Goal: Find specific page/section: Find specific page/section

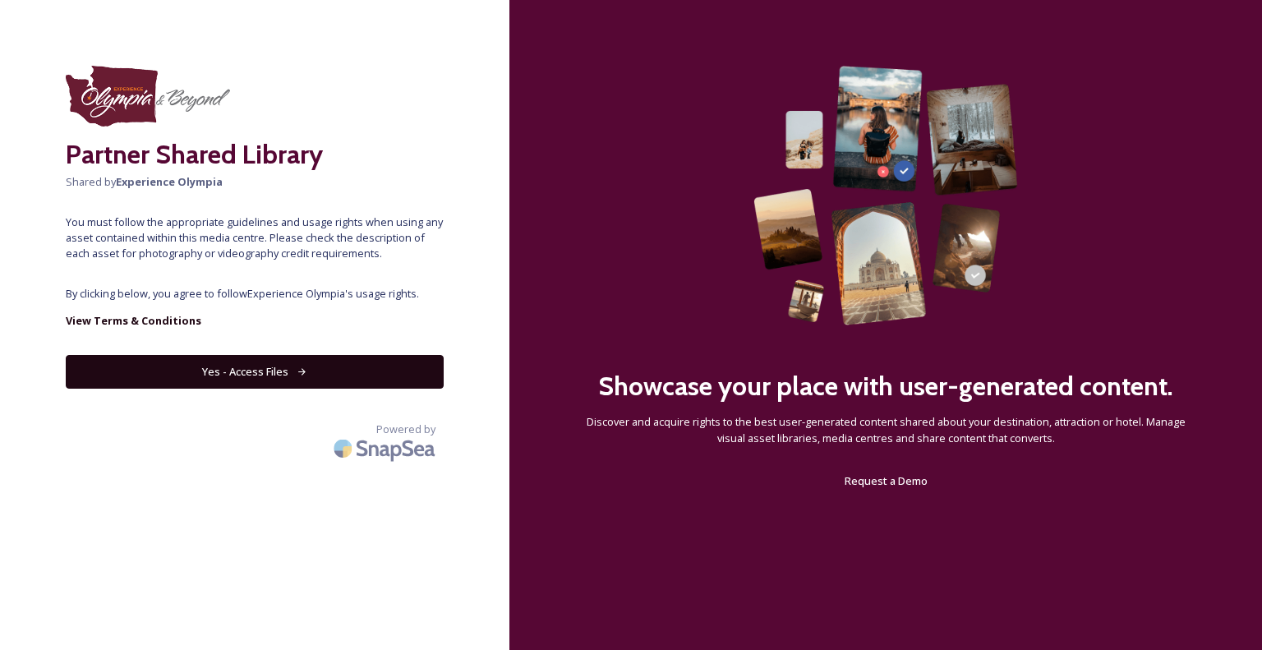
click at [262, 361] on button "Yes - Access Files" at bounding box center [255, 372] width 378 height 34
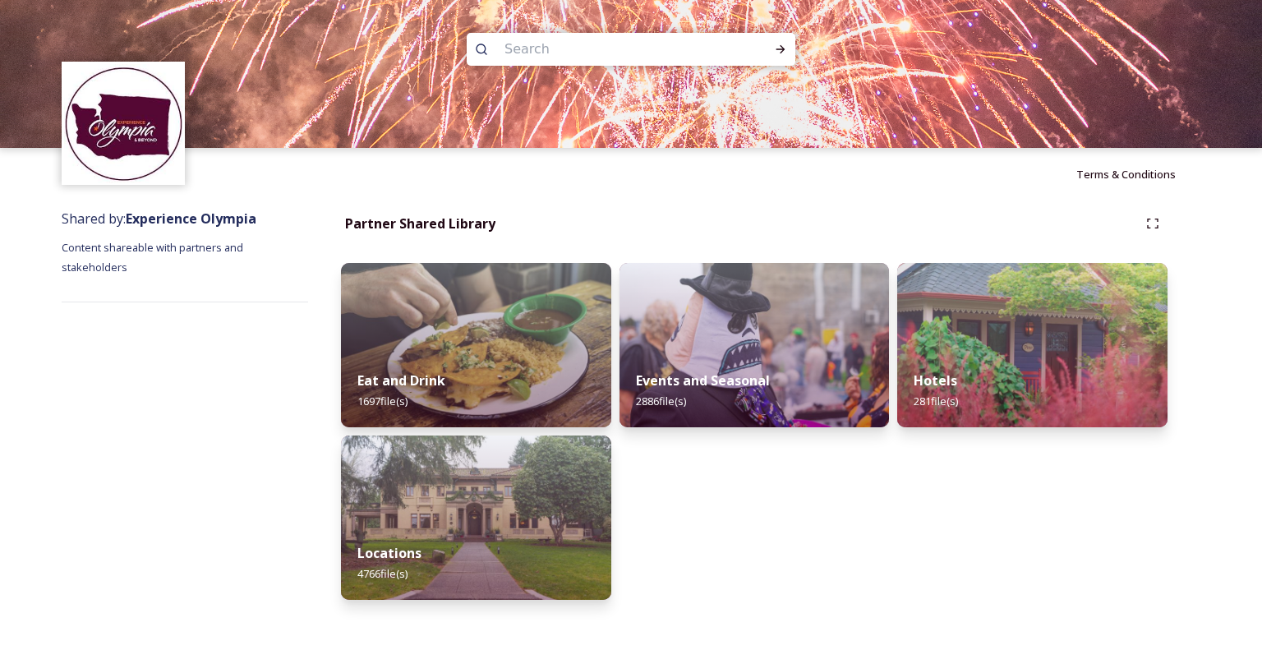
click at [588, 44] on input at bounding box center [608, 49] width 225 height 36
type input "deschutes"
click at [782, 53] on icon at bounding box center [780, 49] width 13 height 13
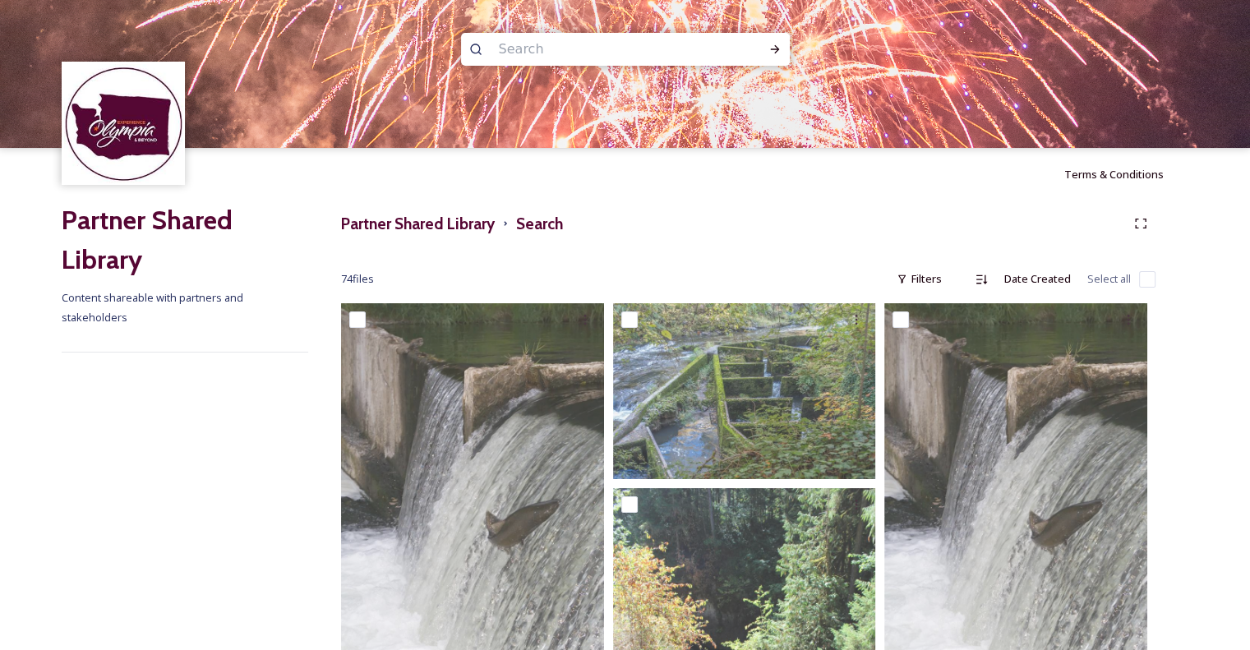
click at [629, 52] on input at bounding box center [603, 49] width 225 height 36
type input "t"
type input "d"
type input "capital lake"
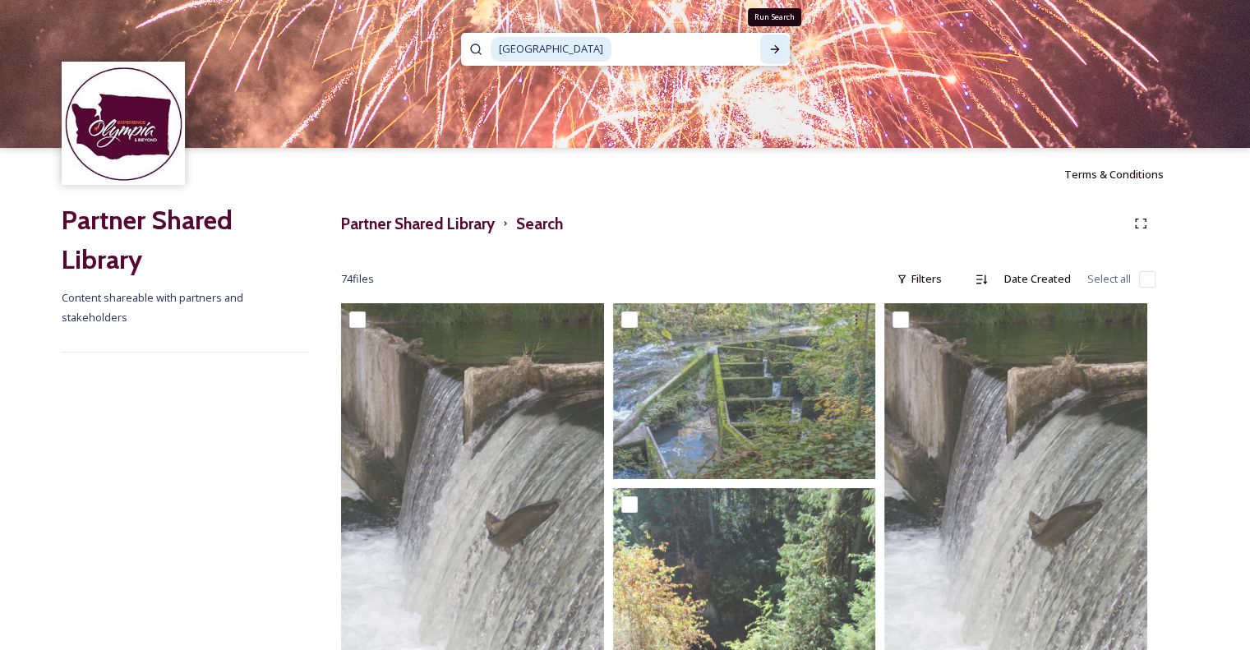
click at [765, 44] on div "Run Search" at bounding box center [775, 50] width 30 height 30
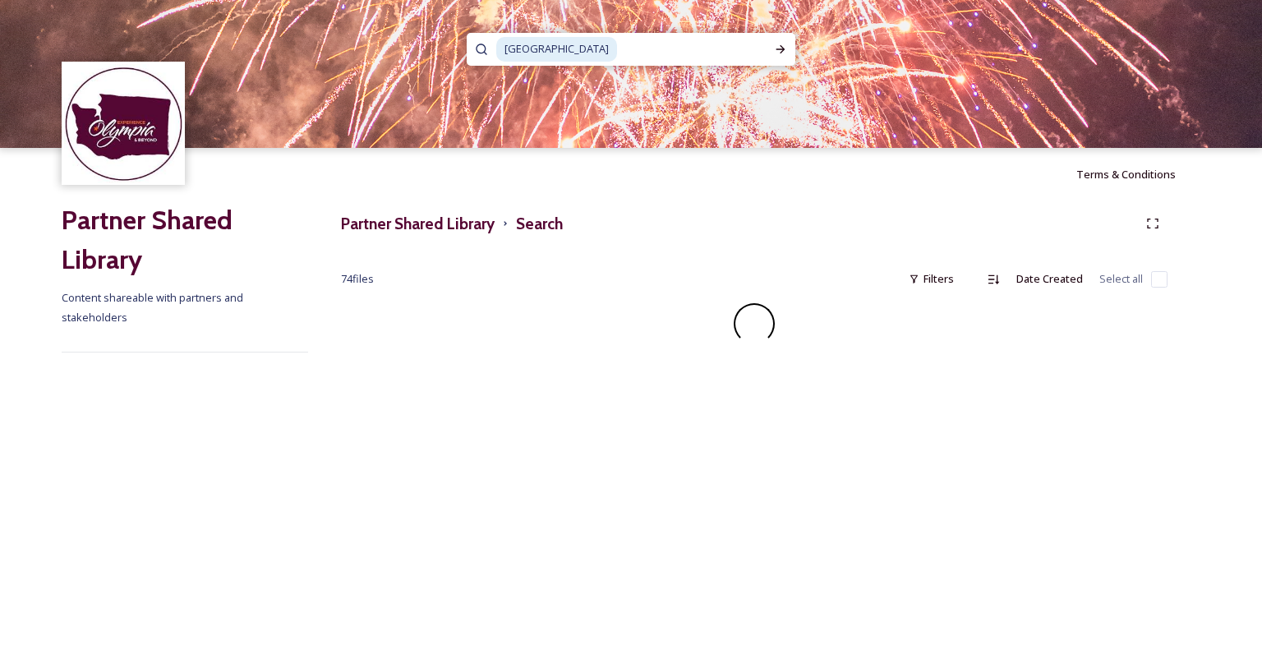
drag, startPoint x: 1008, startPoint y: 478, endPoint x: 872, endPoint y: 362, distance: 179.5
click at [872, 362] on div "capital lake Terms & Conditions Partner Shared Library Content shareable with p…" at bounding box center [631, 325] width 1262 height 650
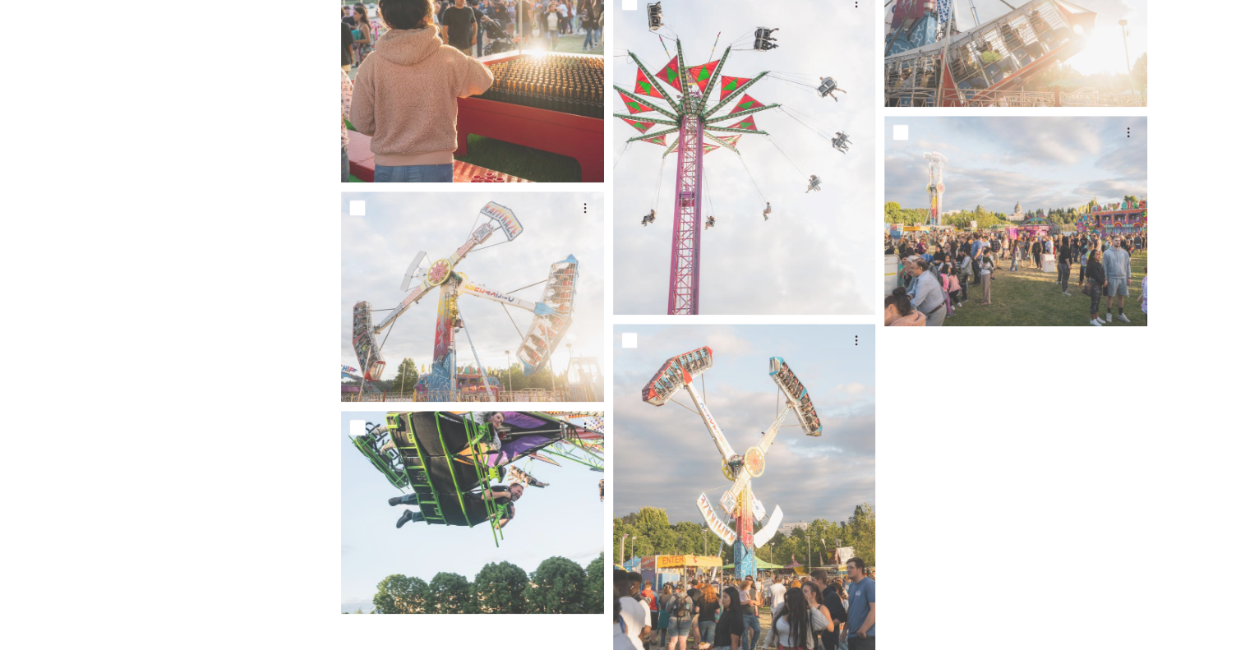
scroll to position [1676, 0]
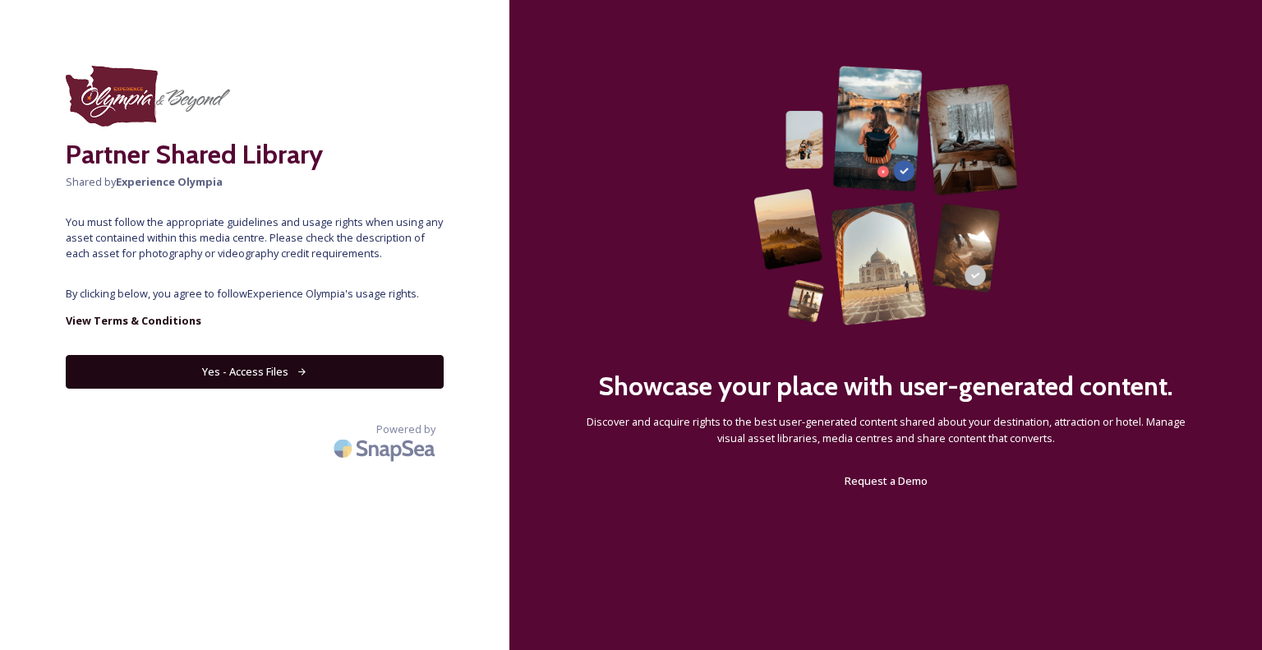
click at [310, 384] on button "Yes - Access Files" at bounding box center [255, 372] width 378 height 34
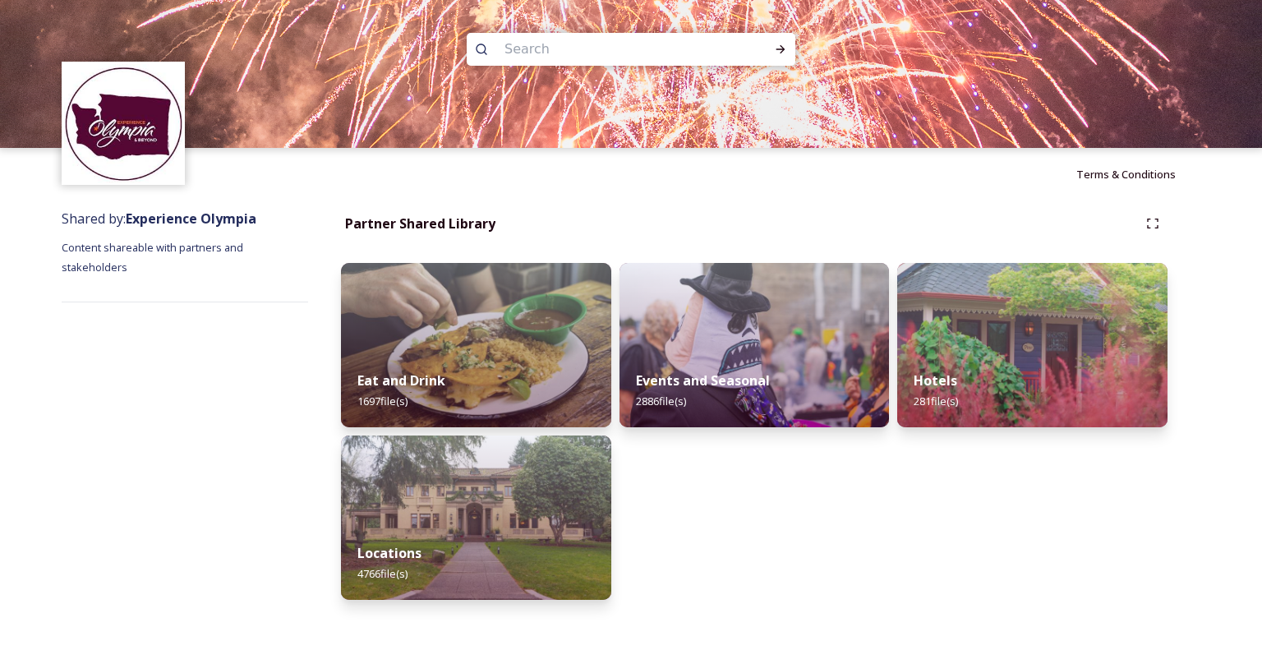
click at [586, 40] on input at bounding box center [608, 49] width 225 height 36
type input "brewery park"
click at [771, 44] on div "Run Search" at bounding box center [781, 50] width 30 height 30
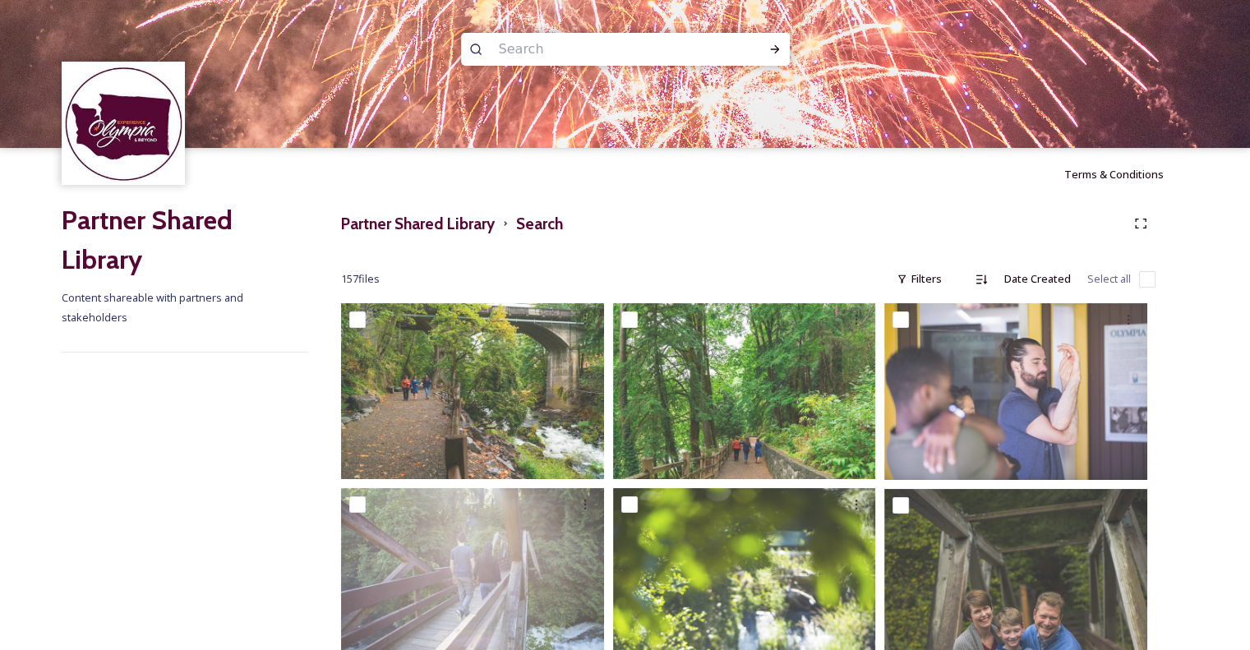
click at [630, 45] on input at bounding box center [603, 49] width 225 height 36
type input "[PERSON_NAME] bay"
click at [774, 45] on icon at bounding box center [774, 49] width 9 height 8
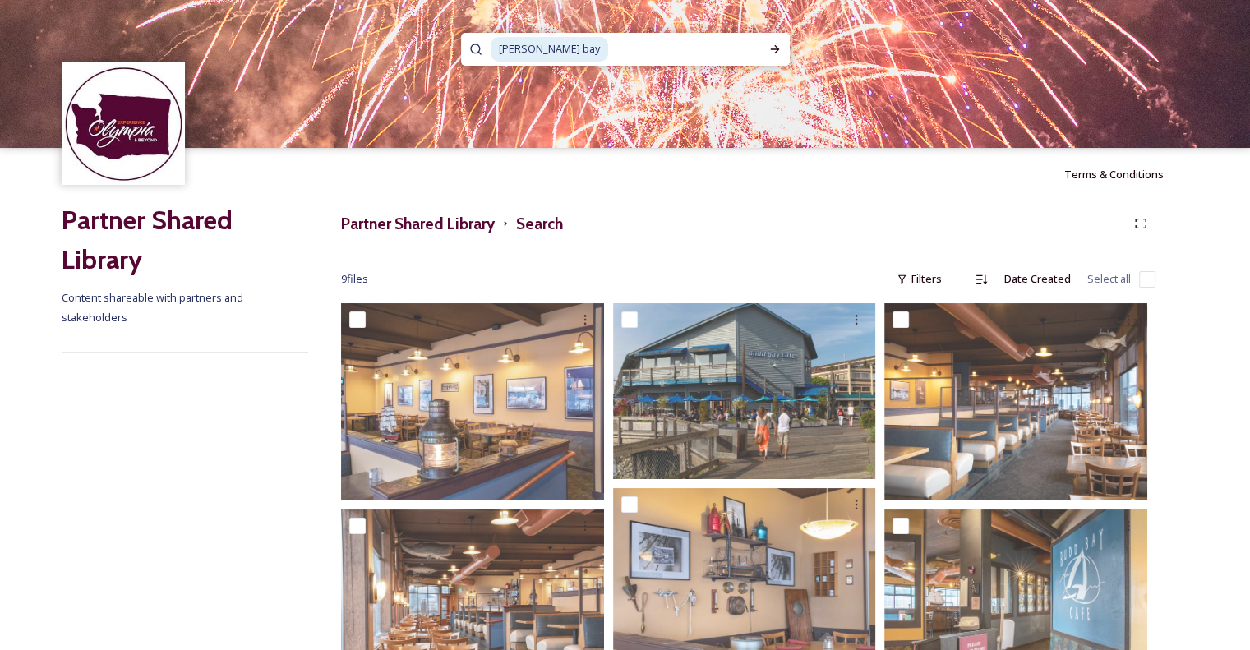
click at [610, 44] on input at bounding box center [685, 49] width 150 height 36
type input "b"
click at [572, 44] on input at bounding box center [603, 49] width 225 height 36
type input "v"
type input "[PERSON_NAME] inlet"
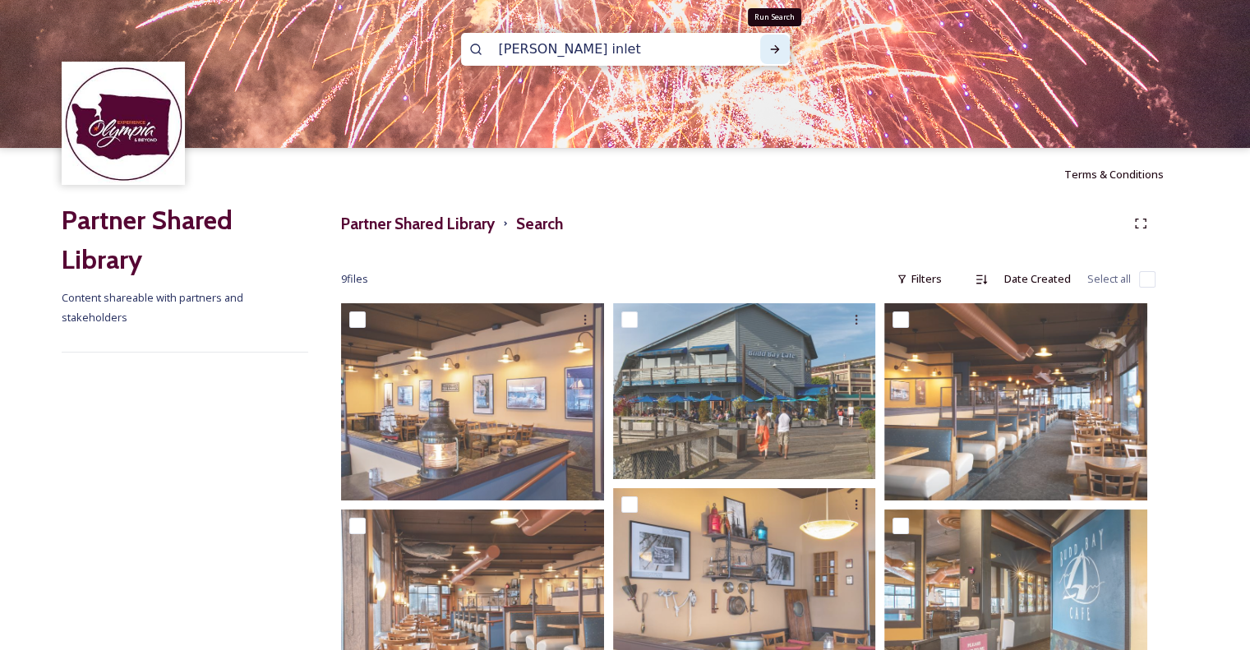
click at [773, 39] on div "Run Search" at bounding box center [775, 50] width 30 height 30
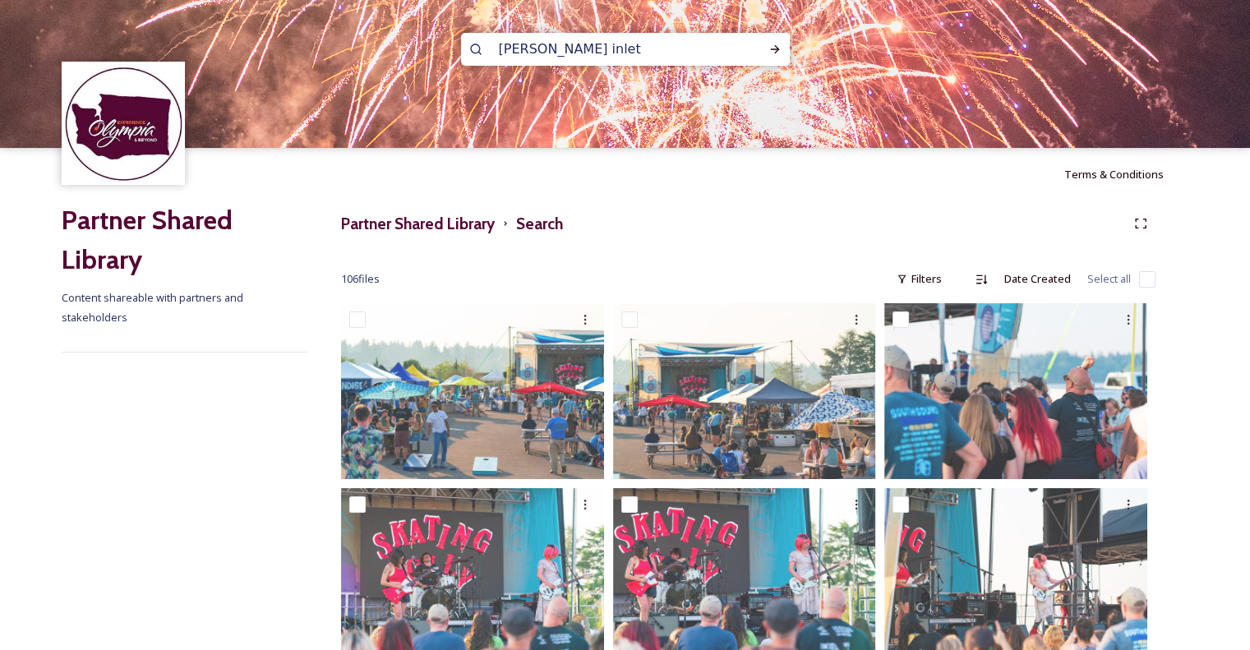
scroll to position [2, 0]
drag, startPoint x: 575, startPoint y: 48, endPoint x: 464, endPoint y: 62, distance: 112.6
click at [464, 62] on div "[PERSON_NAME] inlet" at bounding box center [625, 49] width 329 height 33
drag, startPoint x: 561, startPoint y: 46, endPoint x: 479, endPoint y: 45, distance: 82.2
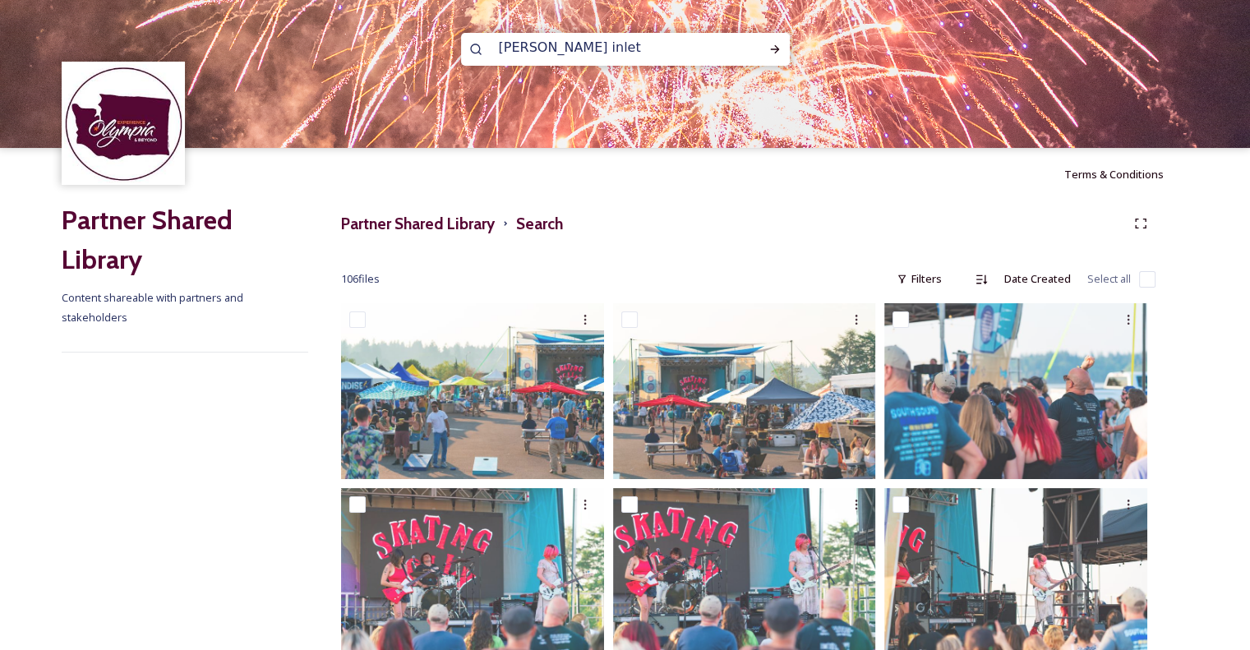
click at [479, 45] on div "[PERSON_NAME] inlet" at bounding box center [625, 49] width 329 height 33
type input "water"
click at [768, 49] on icon at bounding box center [774, 49] width 13 height 13
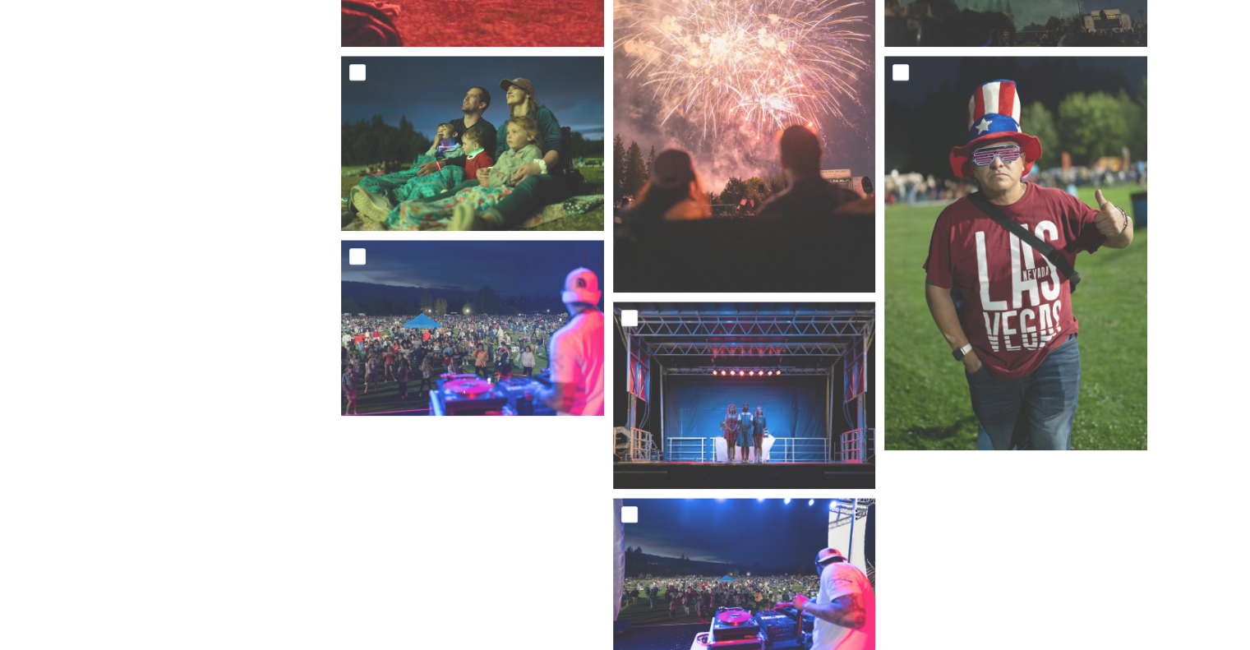
scroll to position [1662, 0]
